Goal: Find contact information: Find contact information

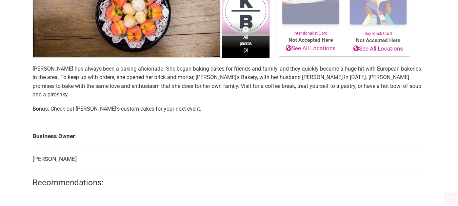
scroll to position [170, 0]
drag, startPoint x: 31, startPoint y: 73, endPoint x: 70, endPoint y: 78, distance: 39.3
click at [70, 78] on div "All photos (3) Family-Owned Woman-Owned Category: Bakeries Neighborhood: [GEOGR…" at bounding box center [229, 131] width 407 height 461
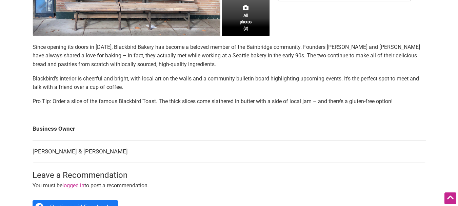
scroll to position [237, 0]
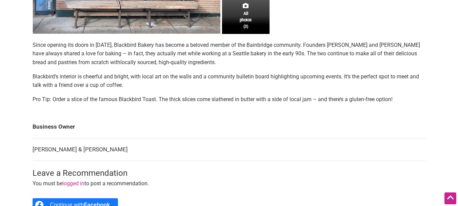
drag, startPoint x: 72, startPoint y: 151, endPoint x: 118, endPoint y: 151, distance: 45.8
click at [118, 151] on td "[PERSON_NAME] & [PERSON_NAME]" at bounding box center [229, 149] width 393 height 23
copy td "[PERSON_NAME]"
